Goal: Task Accomplishment & Management: Manage account settings

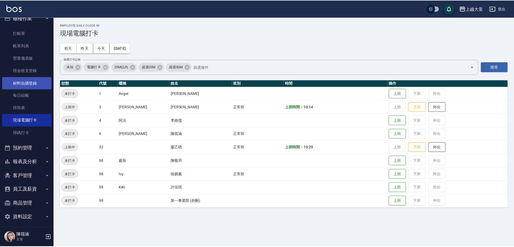
scroll to position [12, 0]
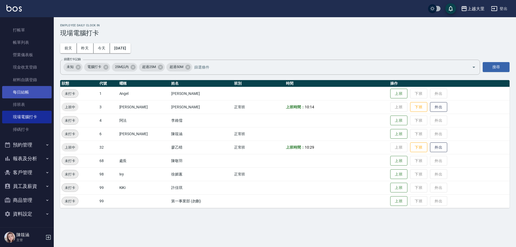
click at [26, 91] on link "每日結帳" at bounding box center [26, 92] width 49 height 12
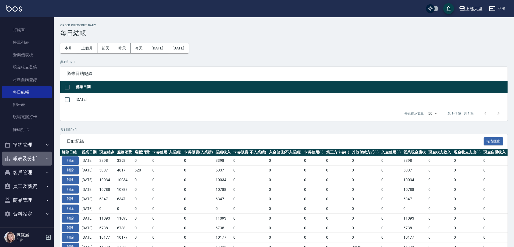
click at [30, 160] on button "報表及分析" at bounding box center [26, 159] width 49 height 14
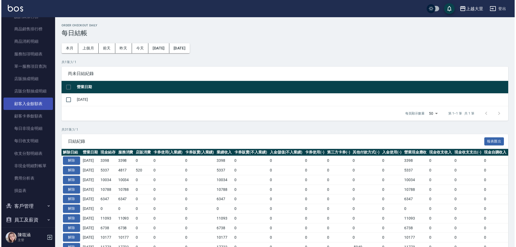
scroll to position [352, 0]
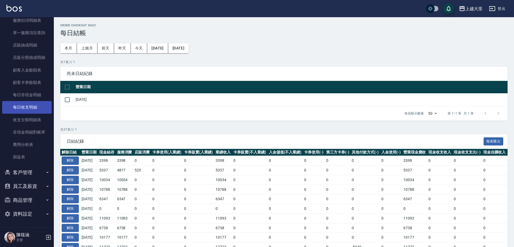
click at [32, 107] on link "每日收支明細" at bounding box center [26, 107] width 49 height 12
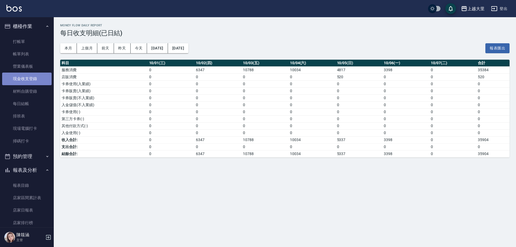
click at [33, 82] on link "現金收支登錄" at bounding box center [26, 79] width 49 height 12
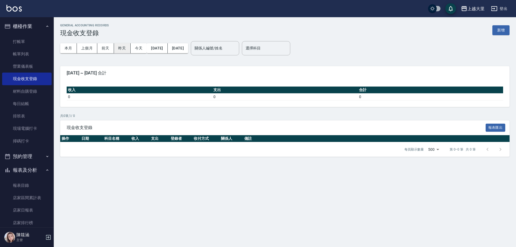
click at [122, 49] on button "昨天" at bounding box center [122, 48] width 17 height 10
click at [495, 30] on button "新增" at bounding box center [501, 30] width 17 height 10
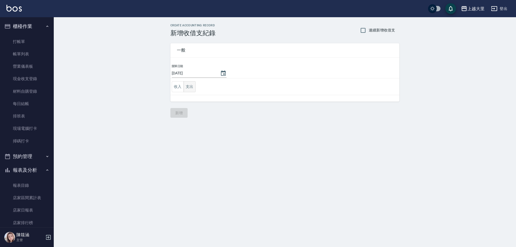
click at [193, 89] on button "支出" at bounding box center [190, 86] width 12 height 11
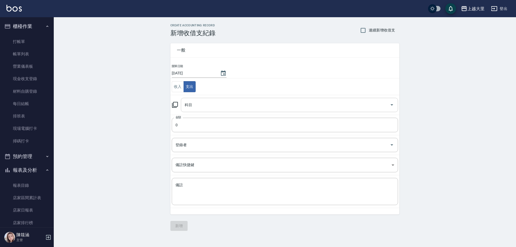
click at [195, 105] on input "科目" at bounding box center [285, 104] width 204 height 9
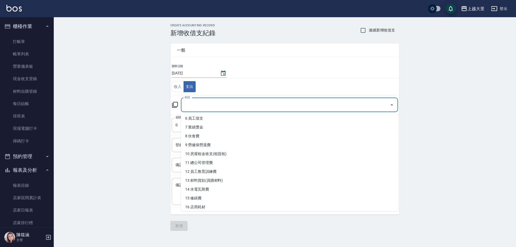
scroll to position [54, 0]
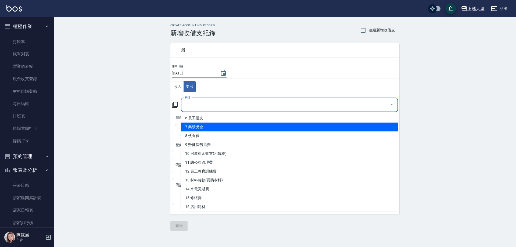
click at [214, 129] on li "7 業績獎金" at bounding box center [289, 127] width 217 height 9
type input "7 業績獎金"
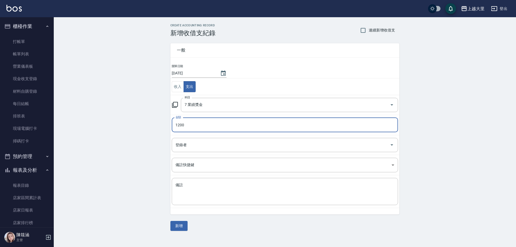
type input "1200"
click at [225, 156] on td "備註快捷鍵 ​ 備註快捷鍵" at bounding box center [285, 165] width 229 height 20
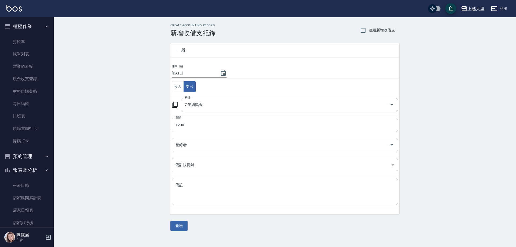
click at [226, 148] on input "登錄者" at bounding box center [281, 144] width 214 height 9
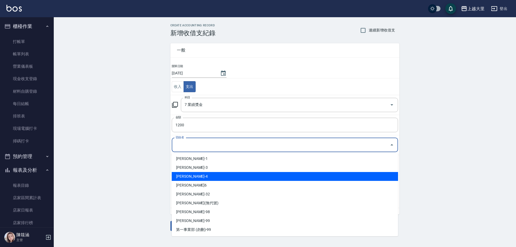
click at [208, 176] on li "[PERSON_NAME]-4" at bounding box center [285, 176] width 226 height 9
type input "[PERSON_NAME]-4"
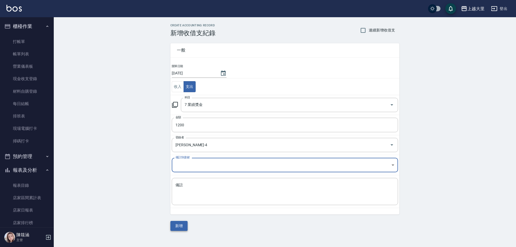
click at [174, 224] on button "新增" at bounding box center [179, 226] width 17 height 10
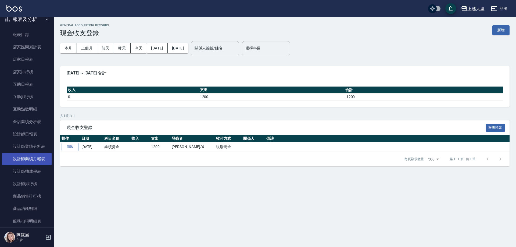
scroll to position [161, 0]
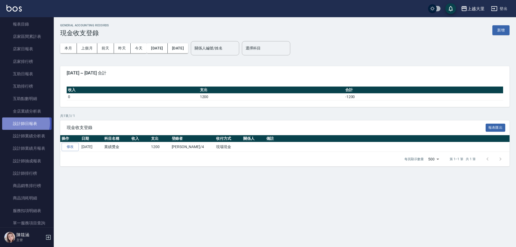
click at [25, 123] on link "設計師日報表" at bounding box center [26, 124] width 49 height 12
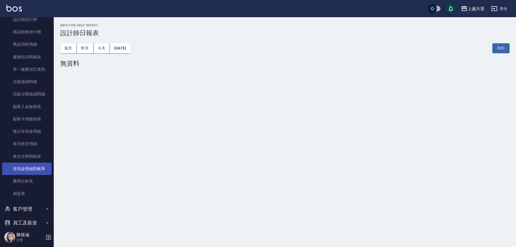
scroll to position [323, 0]
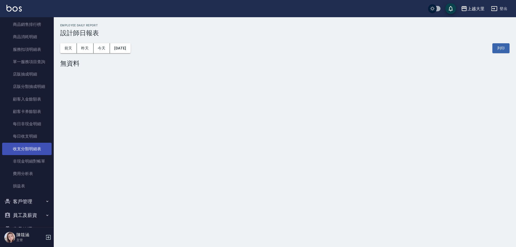
click at [28, 147] on link "收支分類明細表" at bounding box center [26, 149] width 49 height 12
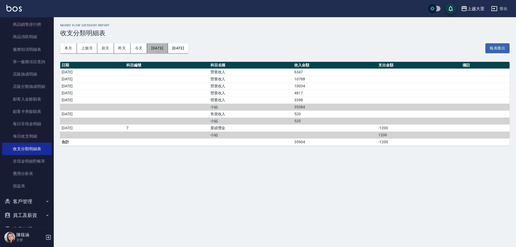
click at [168, 47] on button "[DATE]" at bounding box center [157, 48] width 21 height 10
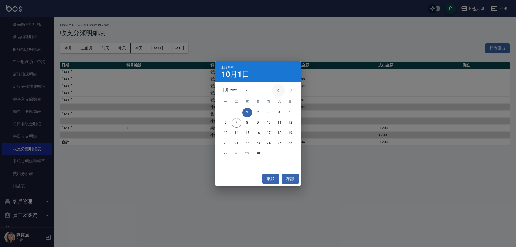
click at [276, 90] on icon "Previous month" at bounding box center [278, 90] width 6 height 6
click at [235, 154] on button "30" at bounding box center [237, 154] width 10 height 10
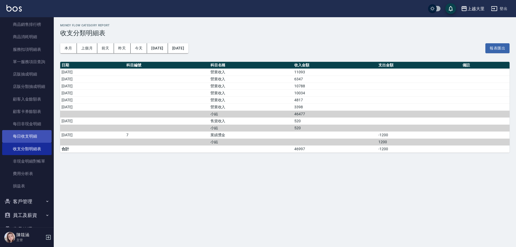
click at [33, 140] on link "每日收支明細" at bounding box center [26, 136] width 49 height 12
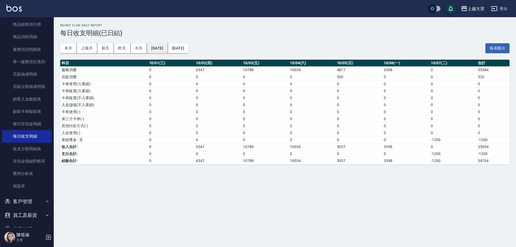
click at [156, 45] on button "[DATE]" at bounding box center [157, 48] width 21 height 10
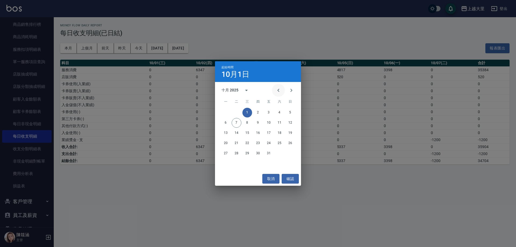
click at [278, 91] on icon "Previous month" at bounding box center [278, 90] width 6 height 6
click at [236, 155] on button "30" at bounding box center [237, 154] width 10 height 10
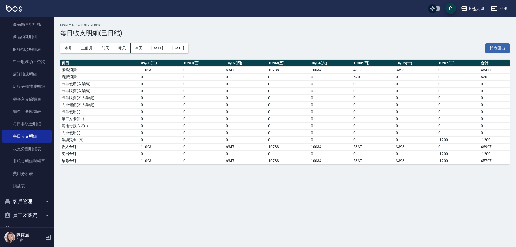
click at [166, 147] on td "11093" at bounding box center [161, 146] width 42 height 7
click at [228, 158] on td "6347" at bounding box center [246, 160] width 42 height 7
click at [258, 160] on td "6347" at bounding box center [246, 160] width 42 height 7
click at [306, 162] on td "10788" at bounding box center [288, 160] width 42 height 7
click at [348, 164] on td "10034" at bounding box center [331, 160] width 42 height 7
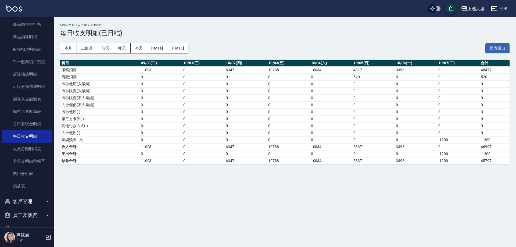
click at [392, 161] on td "5337" at bounding box center [373, 160] width 42 height 7
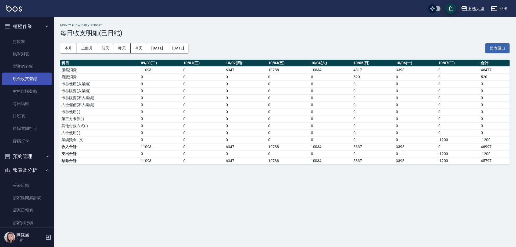
click at [35, 80] on link "現金收支登錄" at bounding box center [26, 79] width 49 height 12
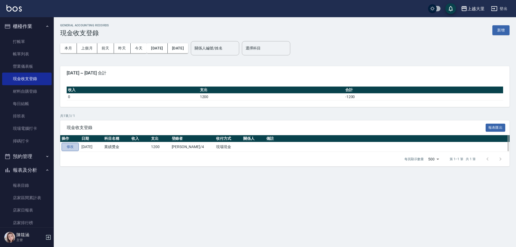
click at [75, 146] on link "修改" at bounding box center [70, 147] width 17 height 8
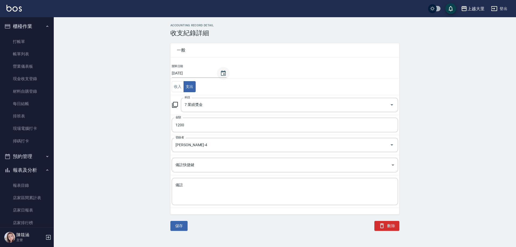
click at [220, 74] on icon "Choose date, selected date is 2025-10-07" at bounding box center [223, 73] width 6 height 6
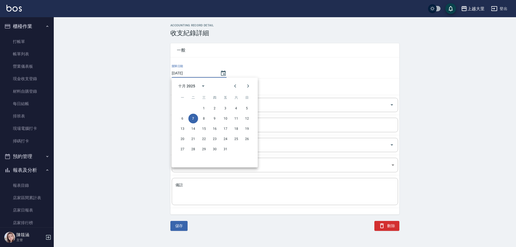
click at [308, 72] on td "開單日期 [DATE]" at bounding box center [285, 71] width 229 height 15
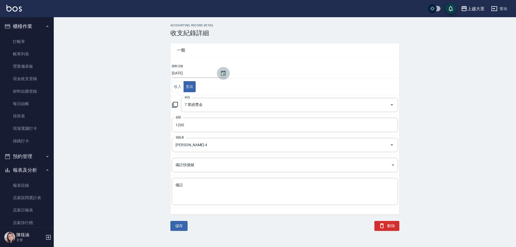
click at [222, 75] on icon "Choose date, selected date is 2025-10-07" at bounding box center [223, 72] width 5 height 5
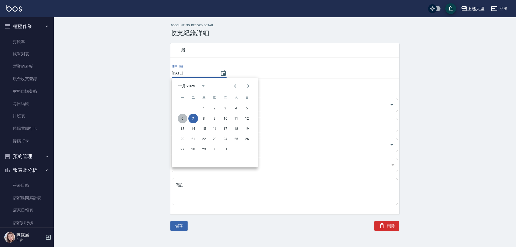
click at [185, 118] on button "6" at bounding box center [183, 119] width 10 height 10
type input "[DATE]"
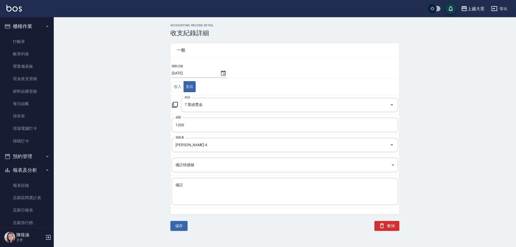
click at [188, 225] on div "儲存 刪除" at bounding box center [282, 219] width 236 height 23
click at [175, 229] on button "儲存" at bounding box center [179, 226] width 17 height 10
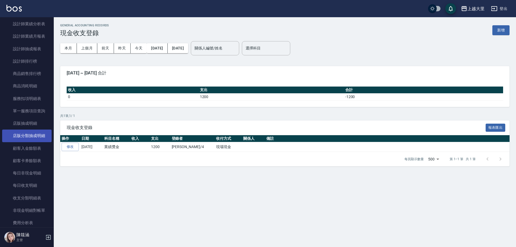
scroll to position [323, 0]
click at [36, 141] on link "每日收支明細" at bounding box center [26, 136] width 49 height 12
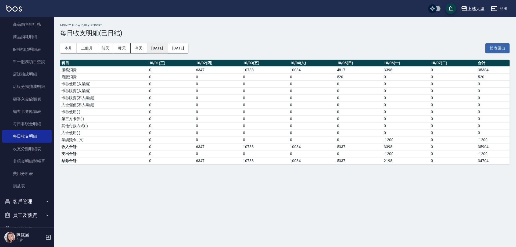
click at [158, 48] on button "[DATE]" at bounding box center [157, 48] width 21 height 10
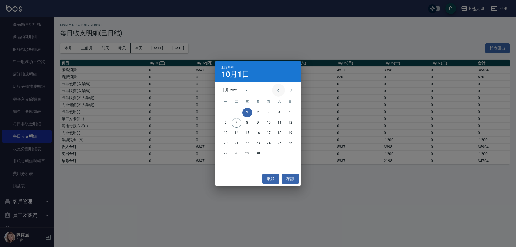
click at [280, 92] on icon "Previous month" at bounding box center [278, 90] width 6 height 6
click at [239, 153] on button "30" at bounding box center [237, 154] width 10 height 10
